Goal: Navigation & Orientation: Find specific page/section

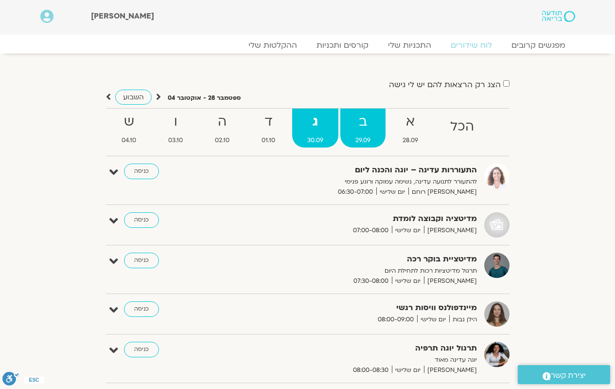
click at [359, 122] on strong "ב" at bounding box center [363, 122] width 45 height 22
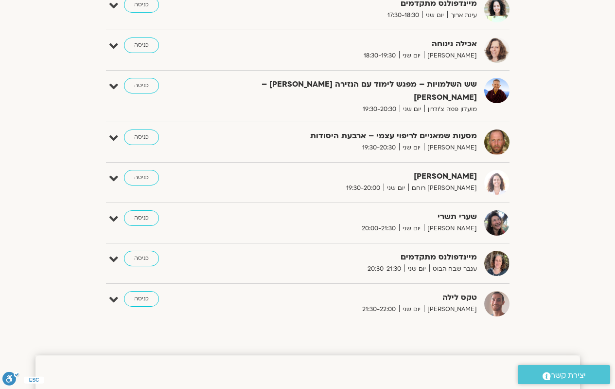
scroll to position [730, 0]
